Goal: Transaction & Acquisition: Purchase product/service

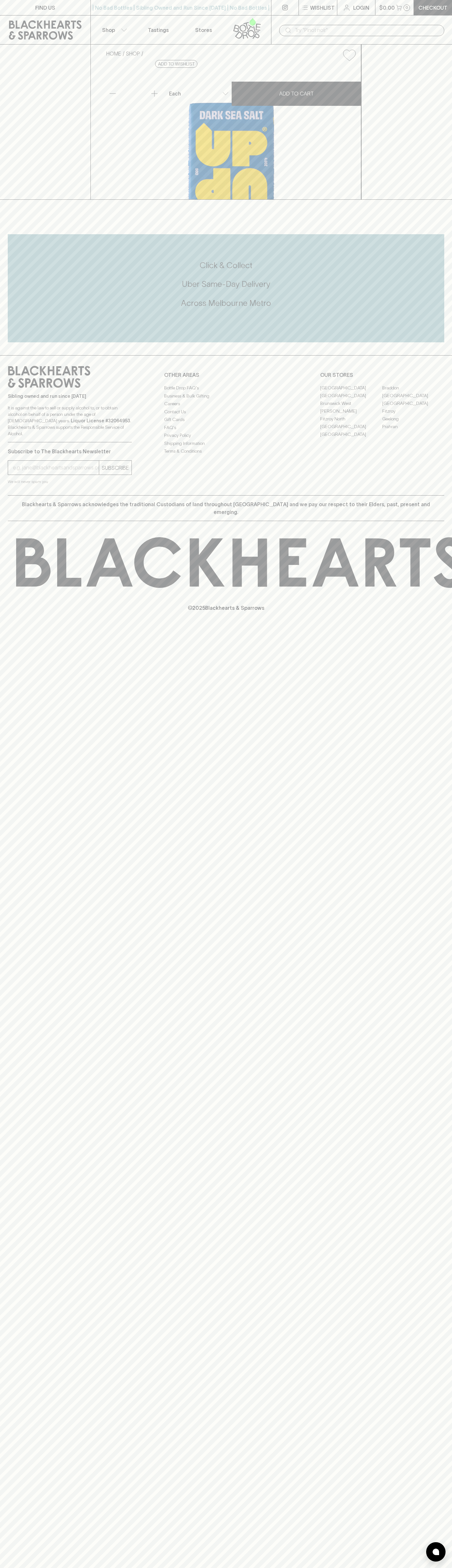
click at [427, 2] on link "Checkout" at bounding box center [433, 7] width 38 height 15
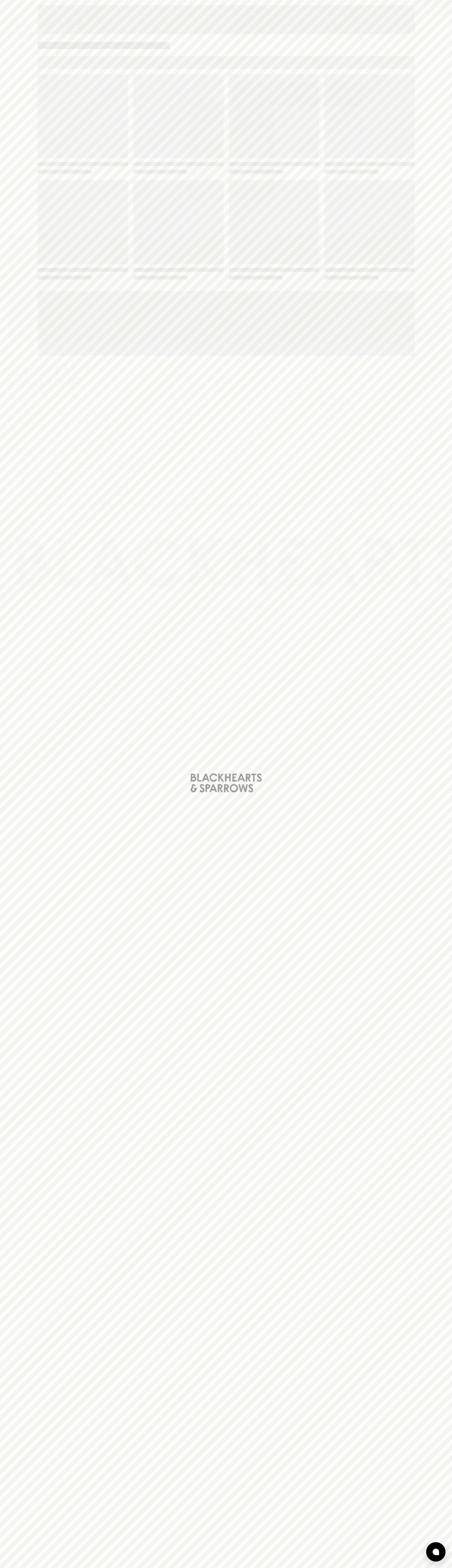
click at [420, 603] on div "Loading" at bounding box center [226, 784] width 452 height 1568
click at [129, 1567] on html "FIND US | No Bad Bottles | Sibling Owned and Run Since [DATE] | No Bad Bottles …" at bounding box center [226, 784] width 452 height 1568
click at [13, 248] on div "Loading" at bounding box center [226, 784] width 452 height 1568
